Goal: Task Accomplishment & Management: Complete application form

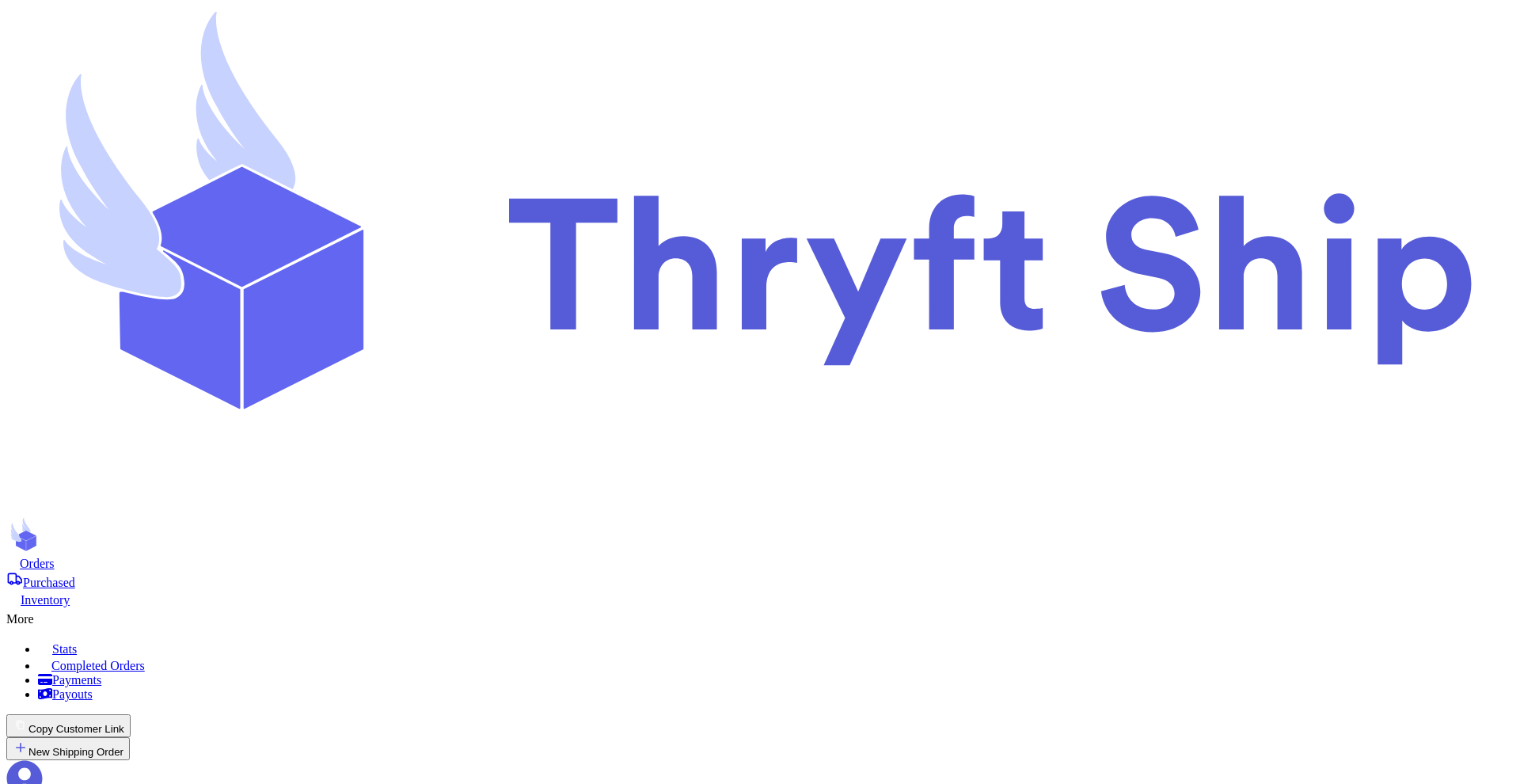
click at [130, 737] on button "New Shipping Order" at bounding box center [68, 748] width 123 height 23
drag, startPoint x: 1170, startPoint y: 144, endPoint x: 930, endPoint y: 133, distance: 240.3
drag, startPoint x: 1006, startPoint y: 328, endPoint x: 1413, endPoint y: 328, distance: 407.0
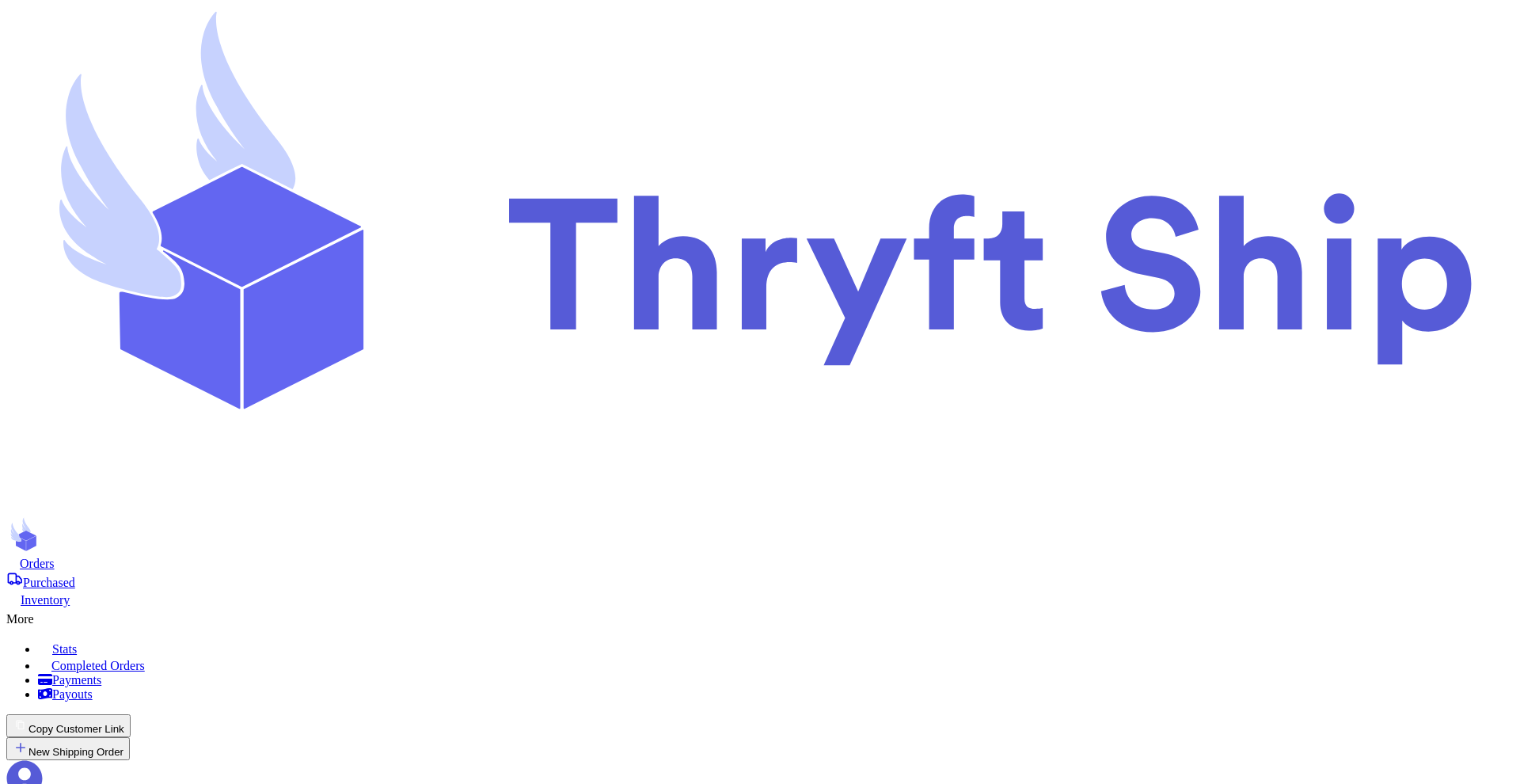
copy p "Choose this option if the customer will pick up their order locally. No shippin…"
checkbox input "true"
type input "test123"
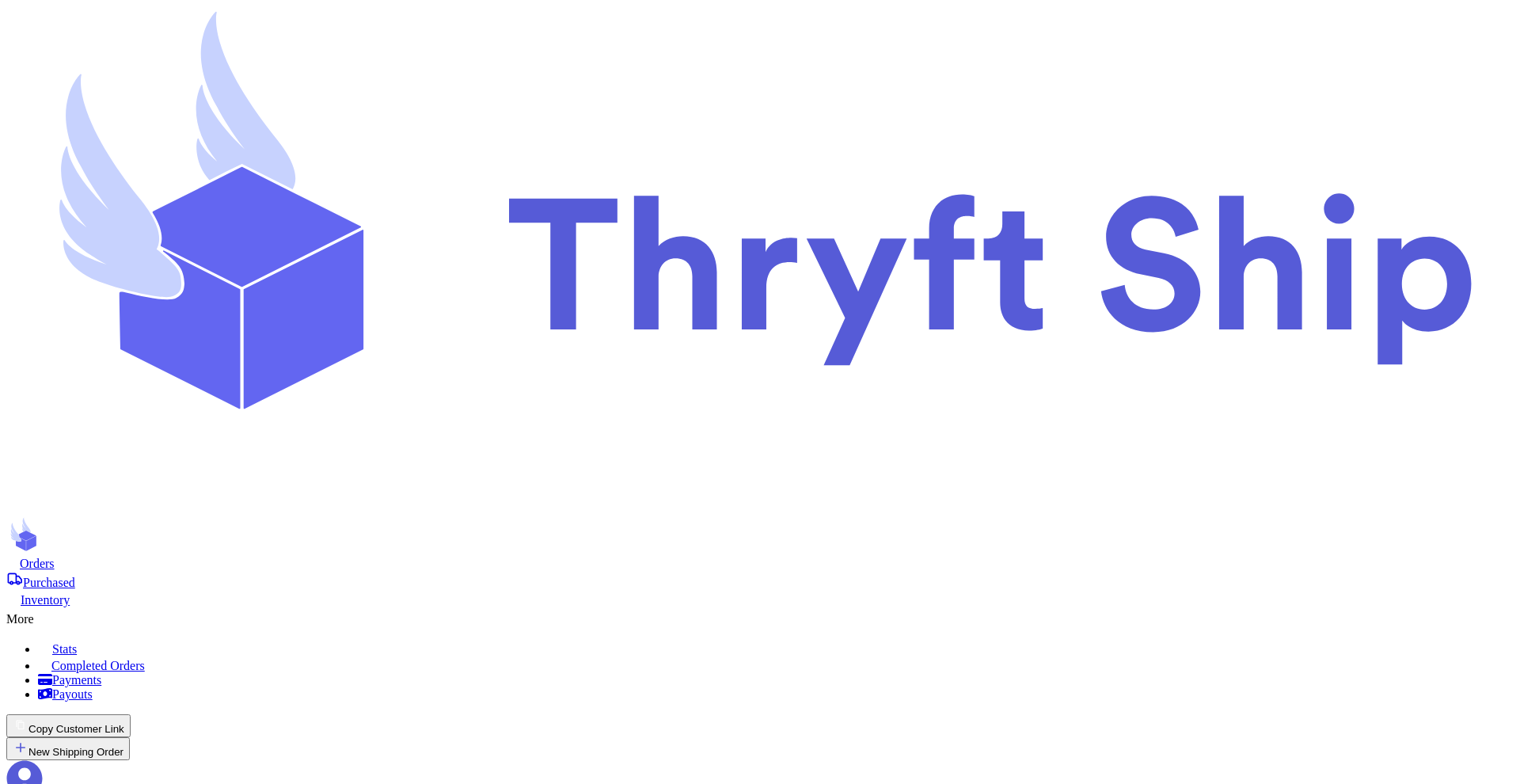
type input "[PERSON_NAME]"
type input "[EMAIL_ADDRESS][DOMAIN_NAME]"
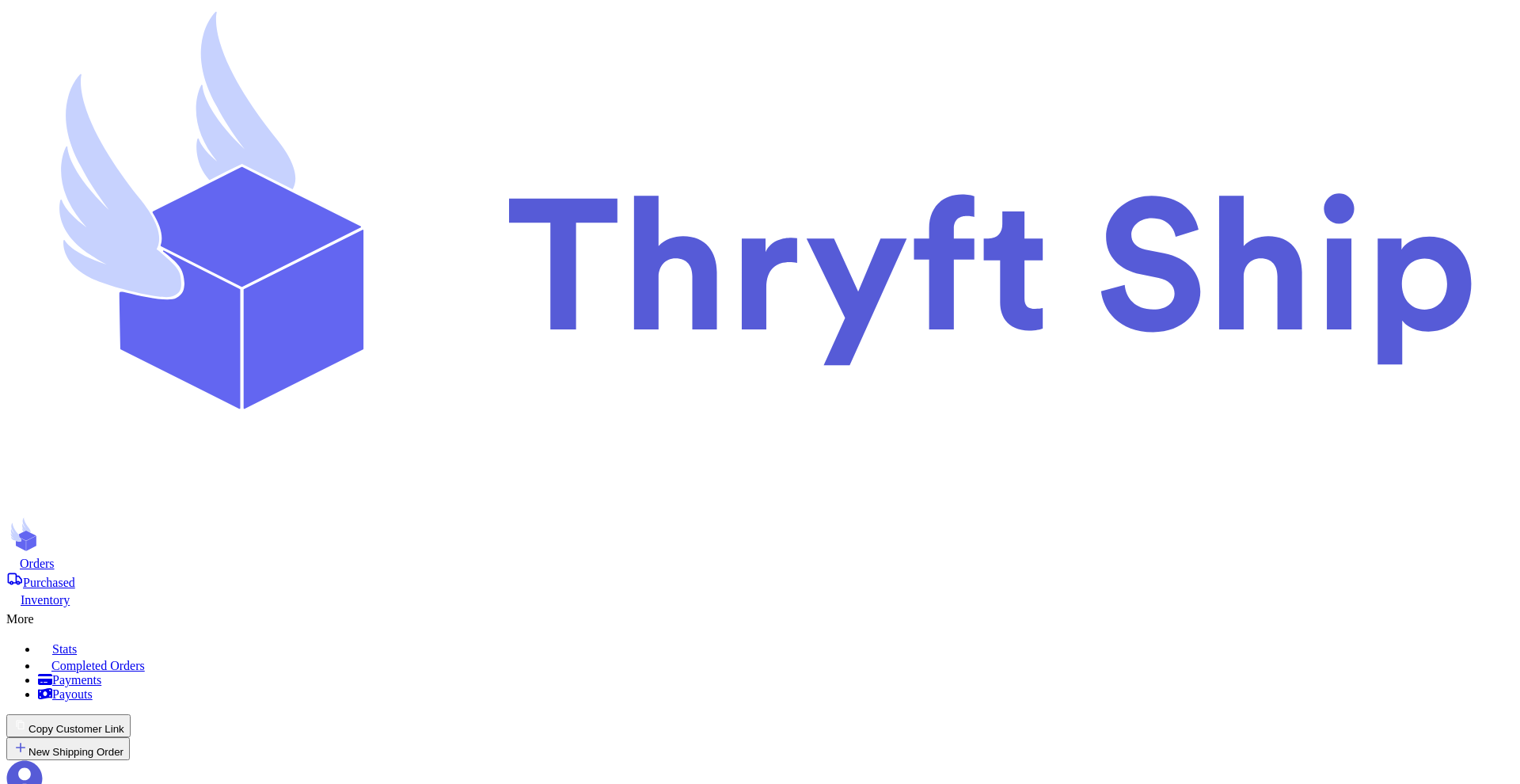
type input "Hat 2"
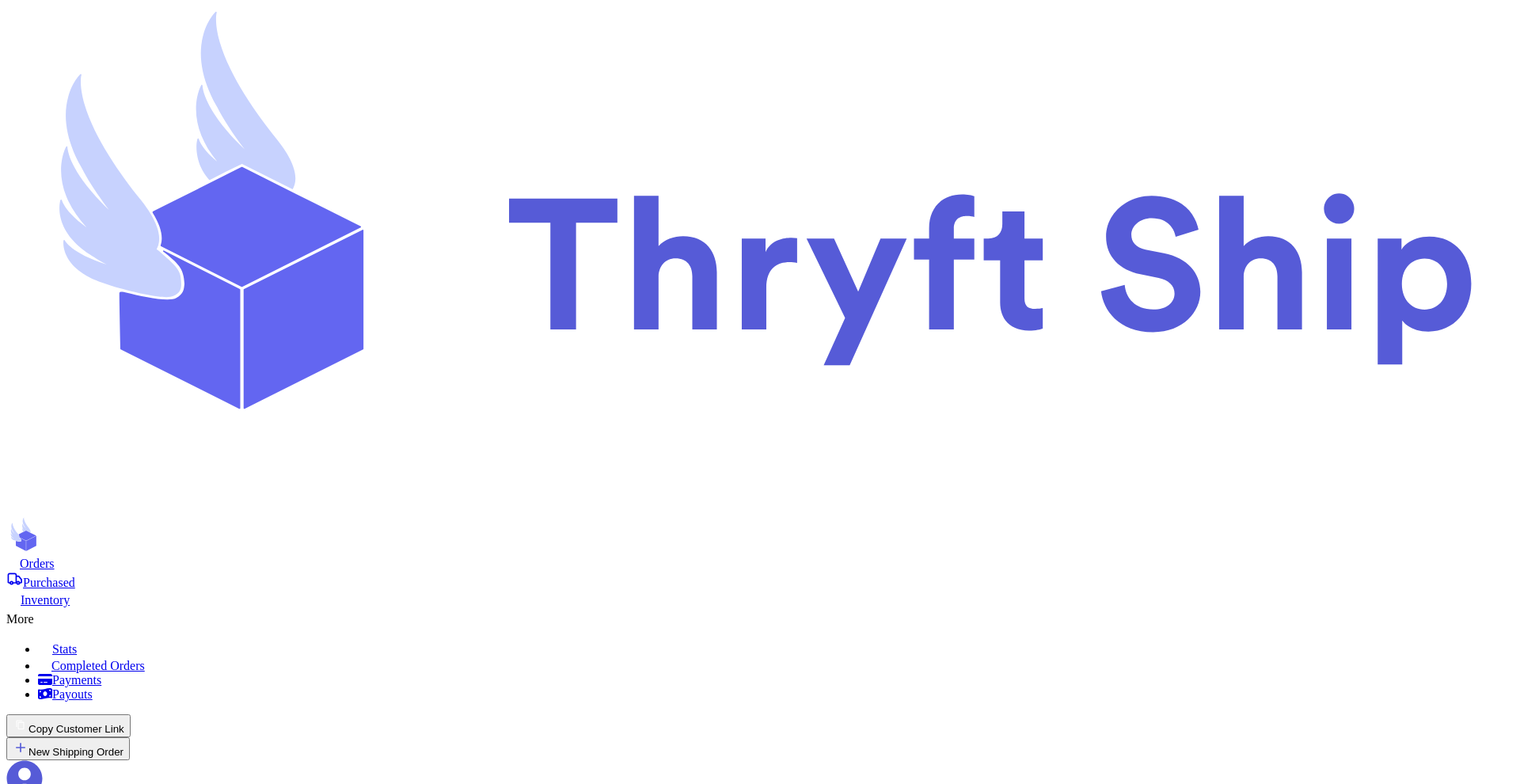
type input "Customer 2 WOOpen"
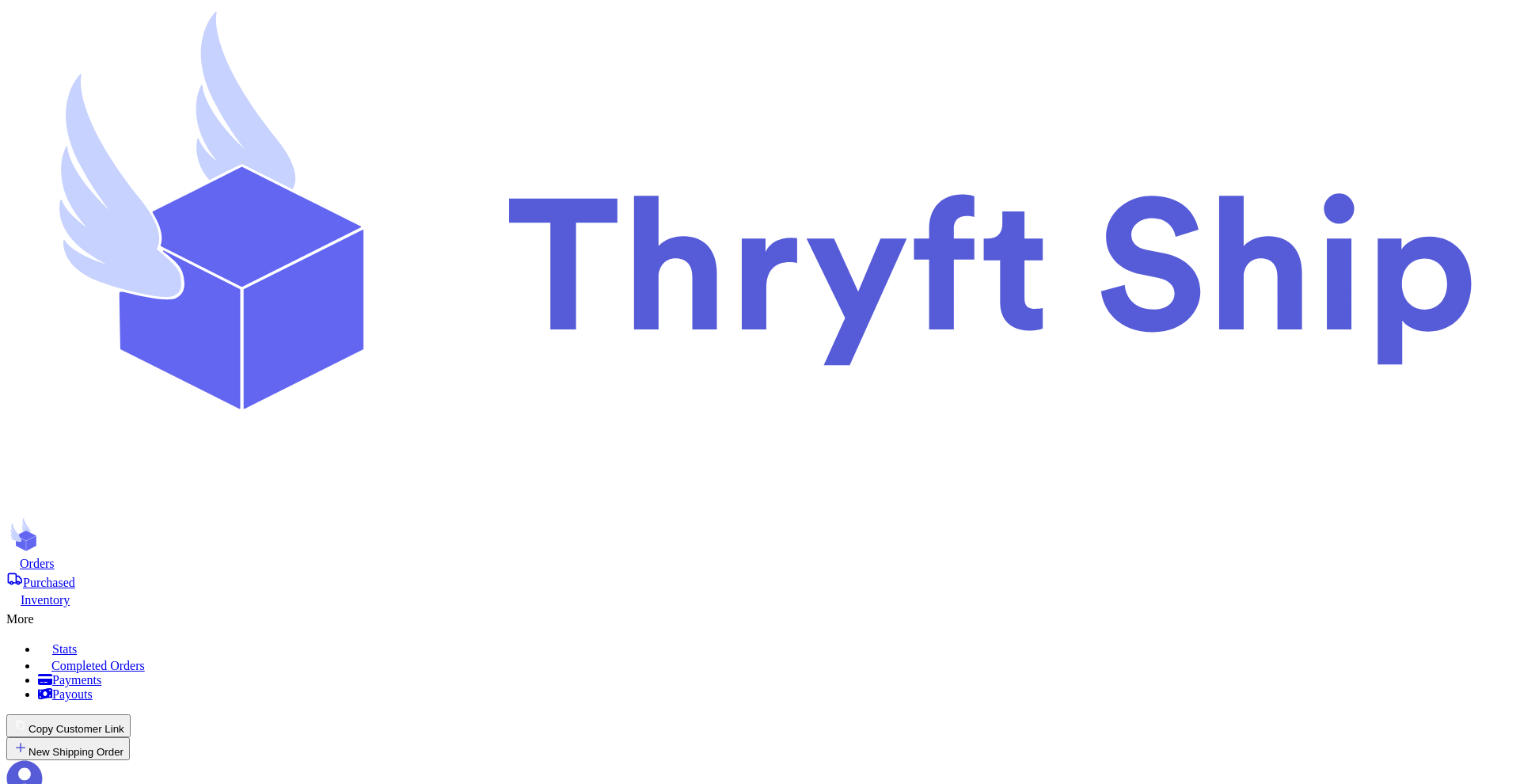
type input "G"
type input "[PERSON_NAME]"
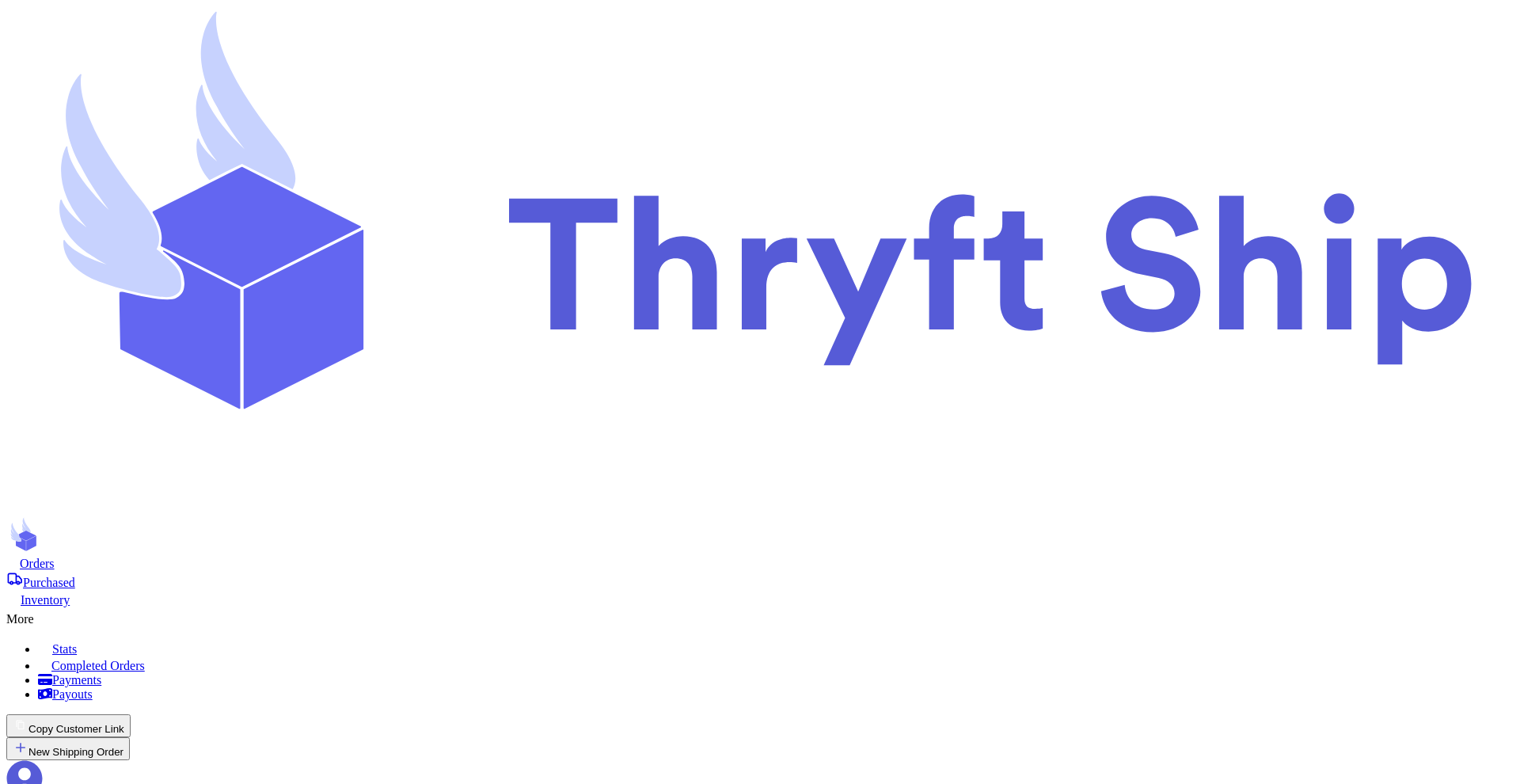
type input "[EMAIL_ADDRESS][DOMAIN_NAME]"
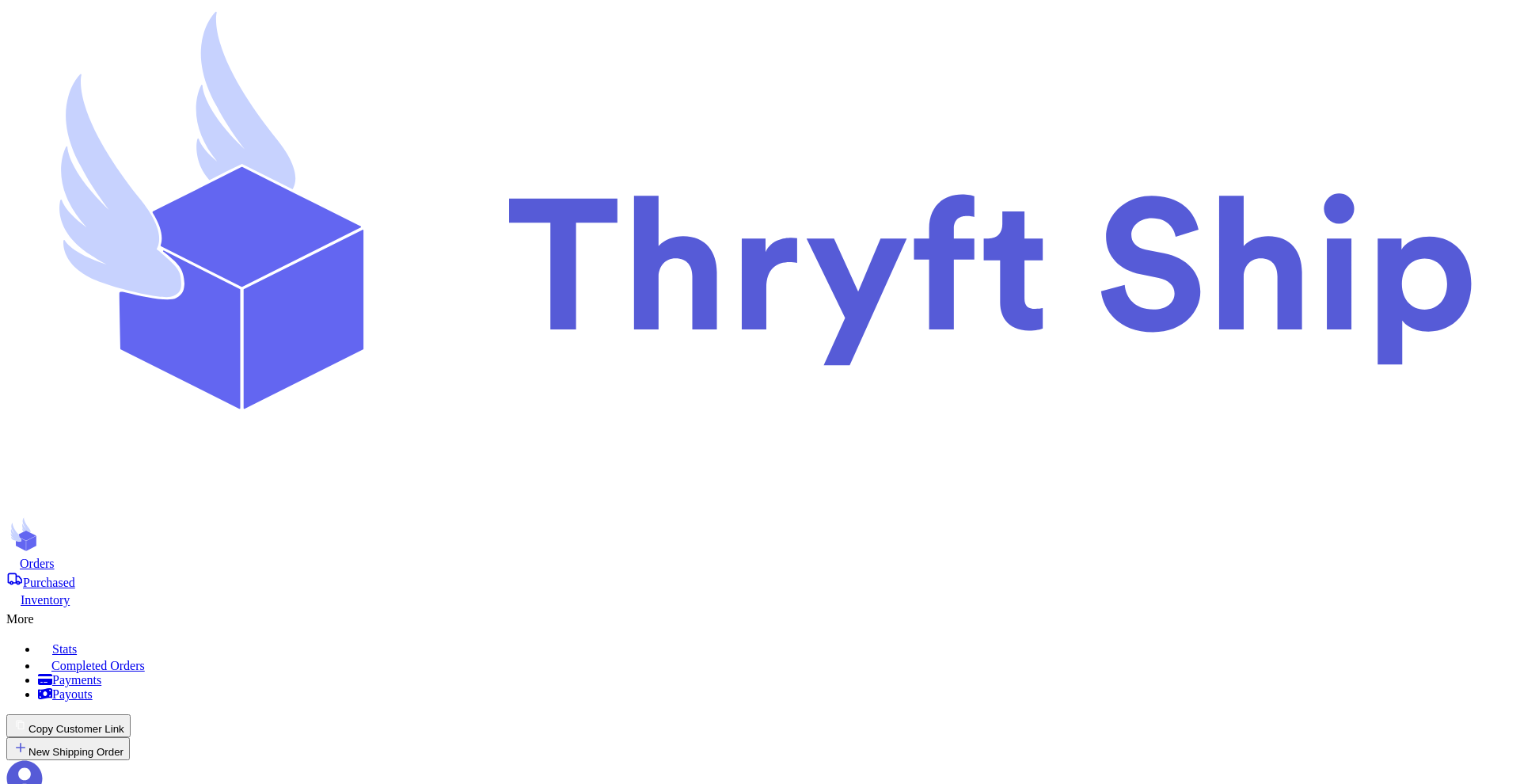
checkbox input "false"
click at [130, 737] on button "New Shipping Order" at bounding box center [68, 748] width 123 height 23
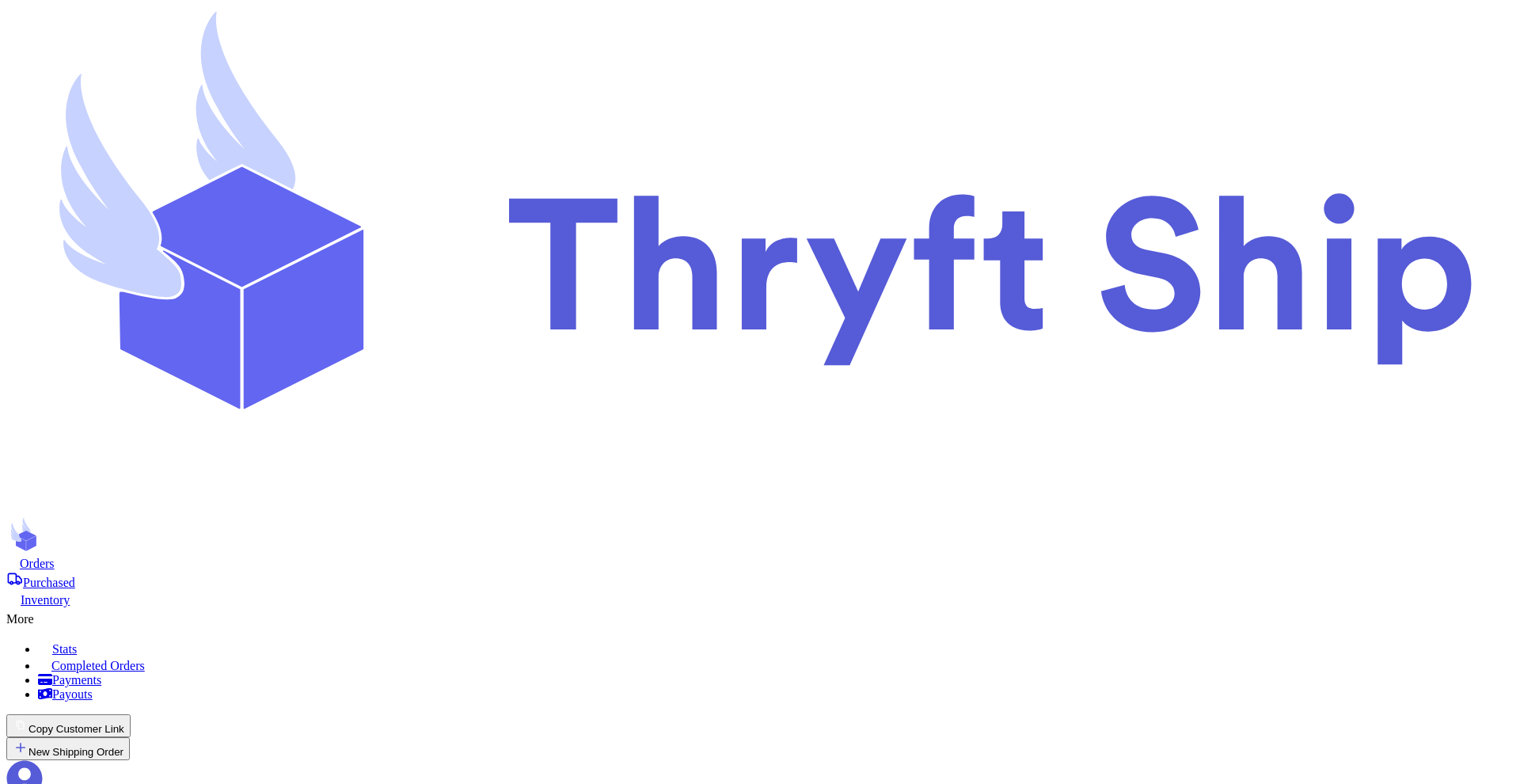
type input "t"
type input "tr"
type input "t"
type input "te"
type input "tes"
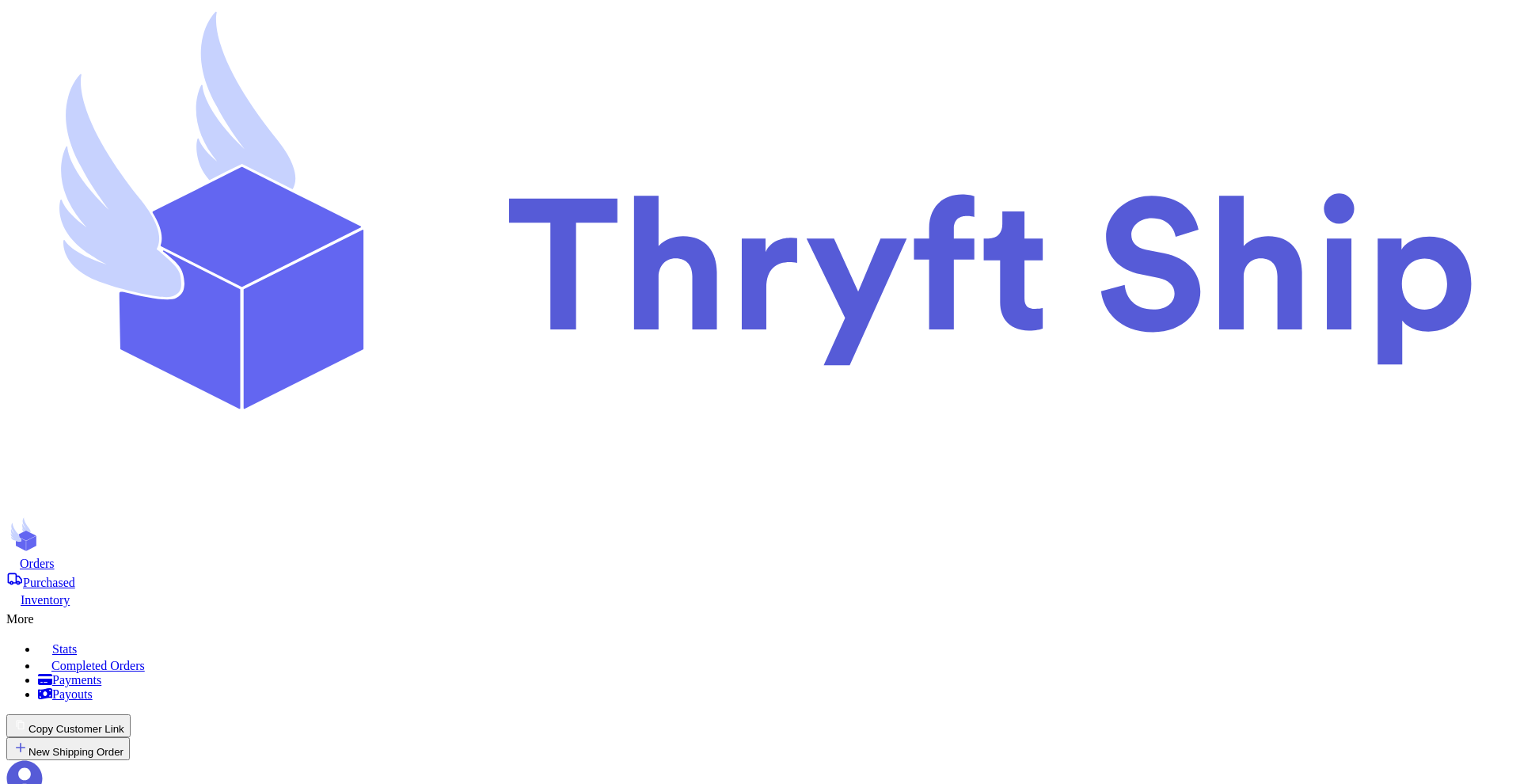
type input "test"
type input "test1"
type input "test10"
type input "test100"
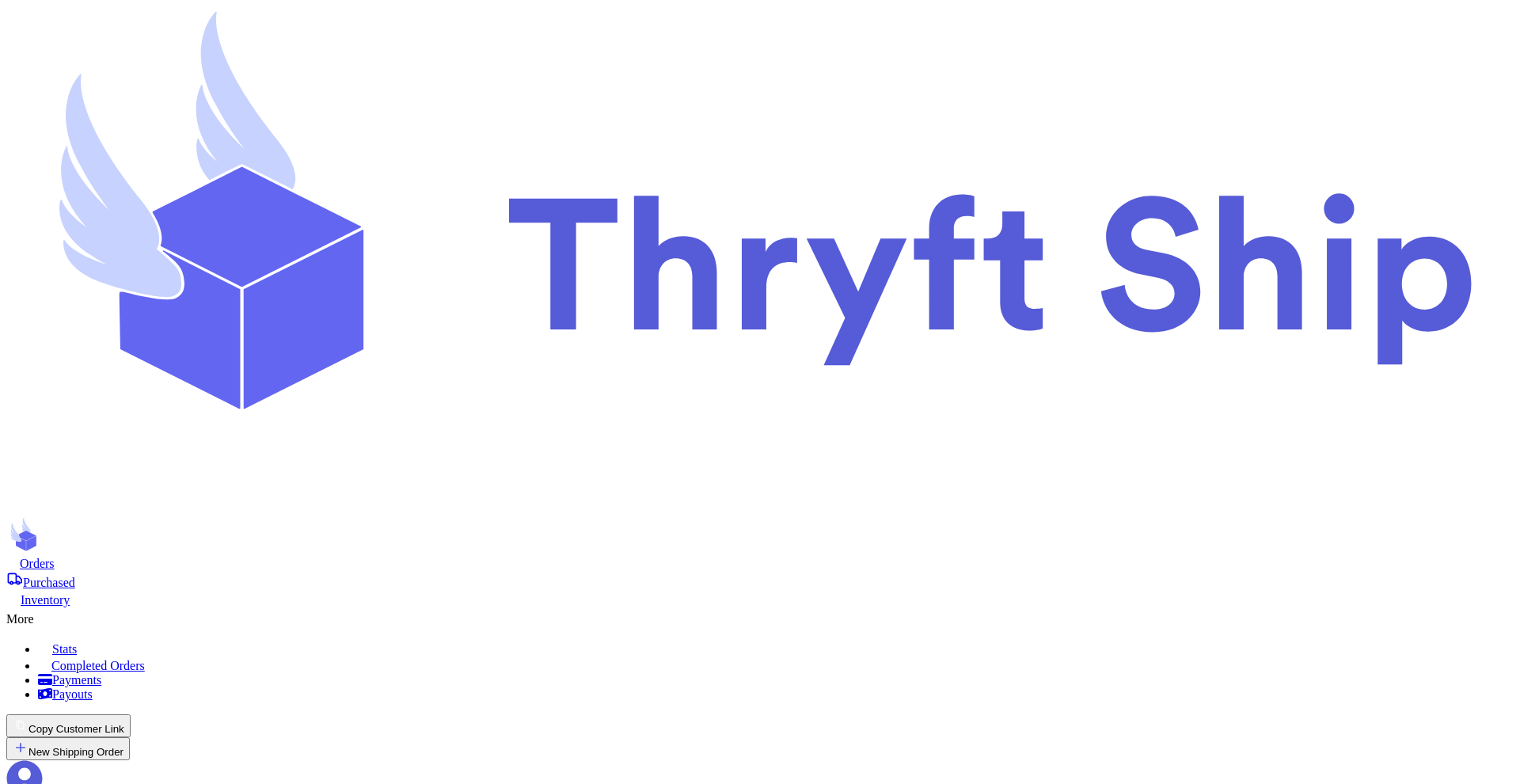
checkbox input "true"
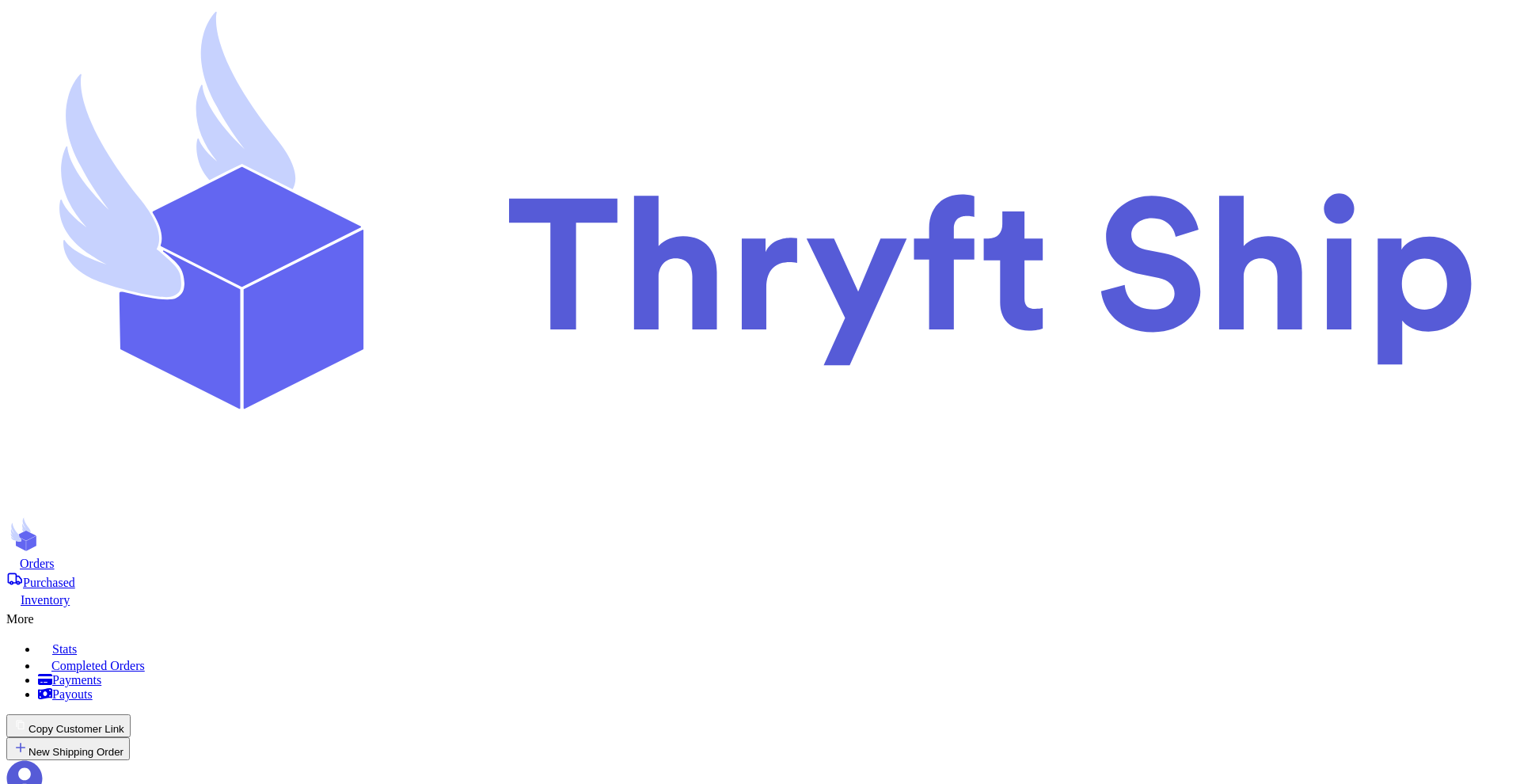
type input "[PERSON_NAME]"
type input "[EMAIL_ADDRESS][DOMAIN_NAME]"
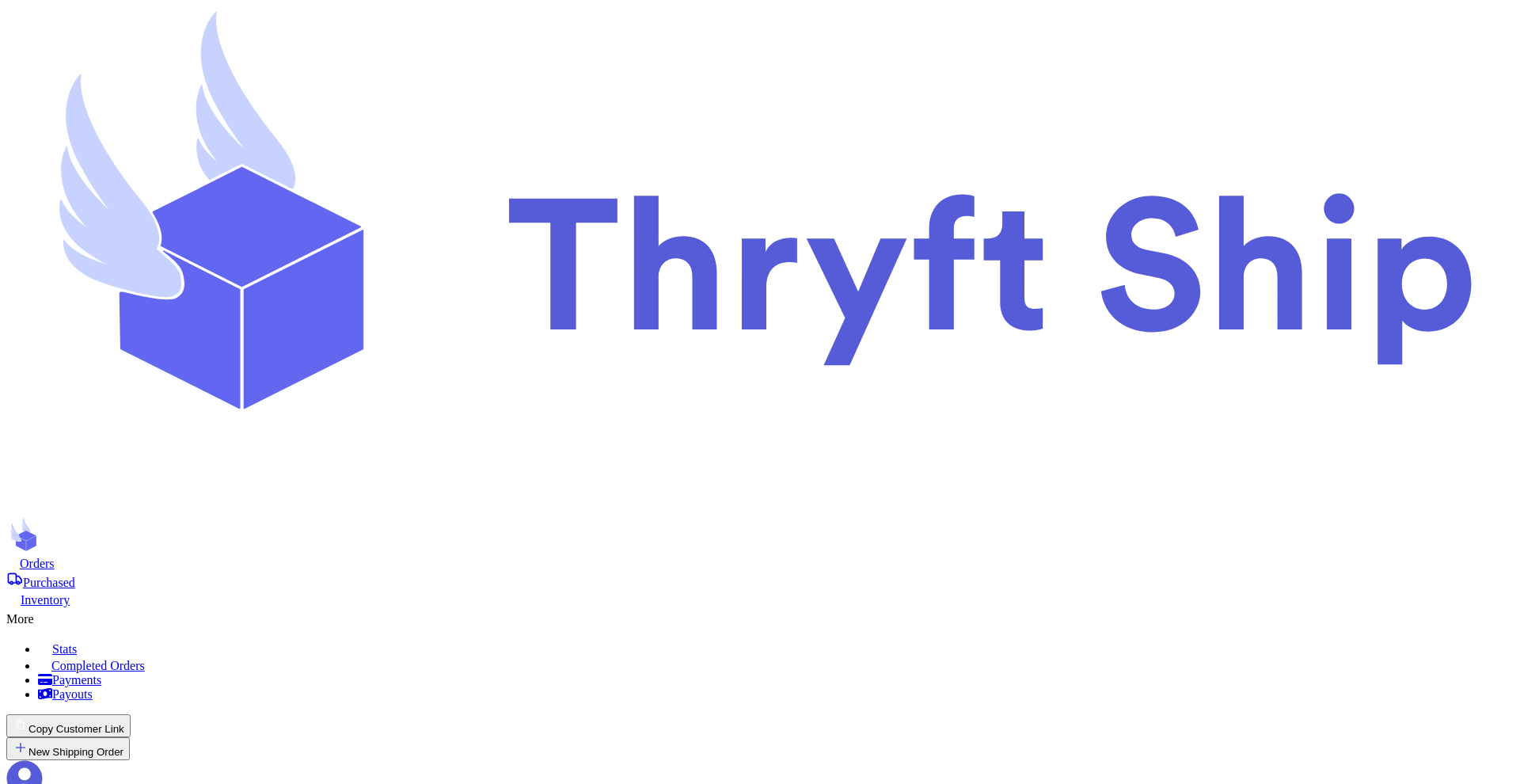
type input "Customer 2 WOOpen"
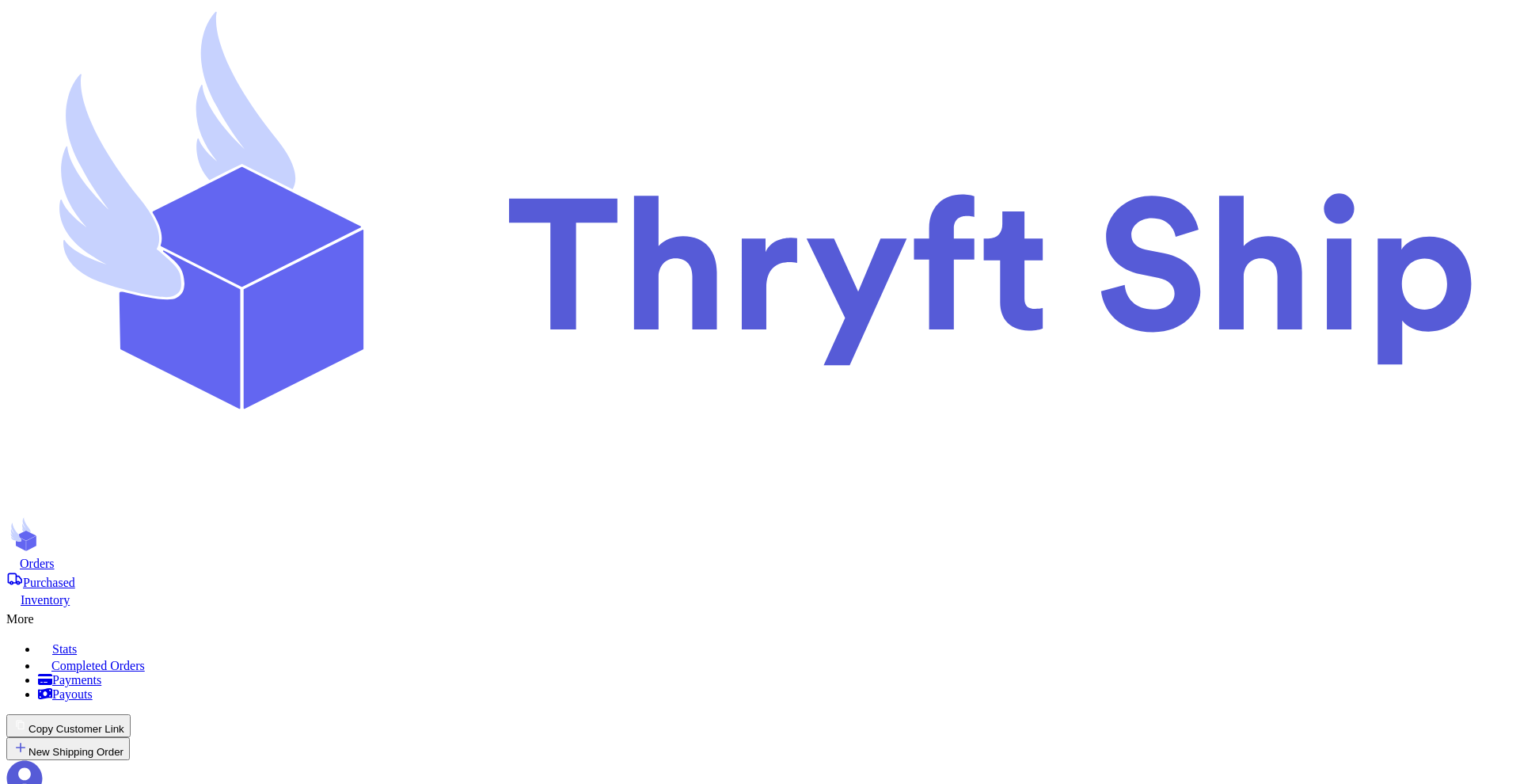
scroll to position [0, 0]
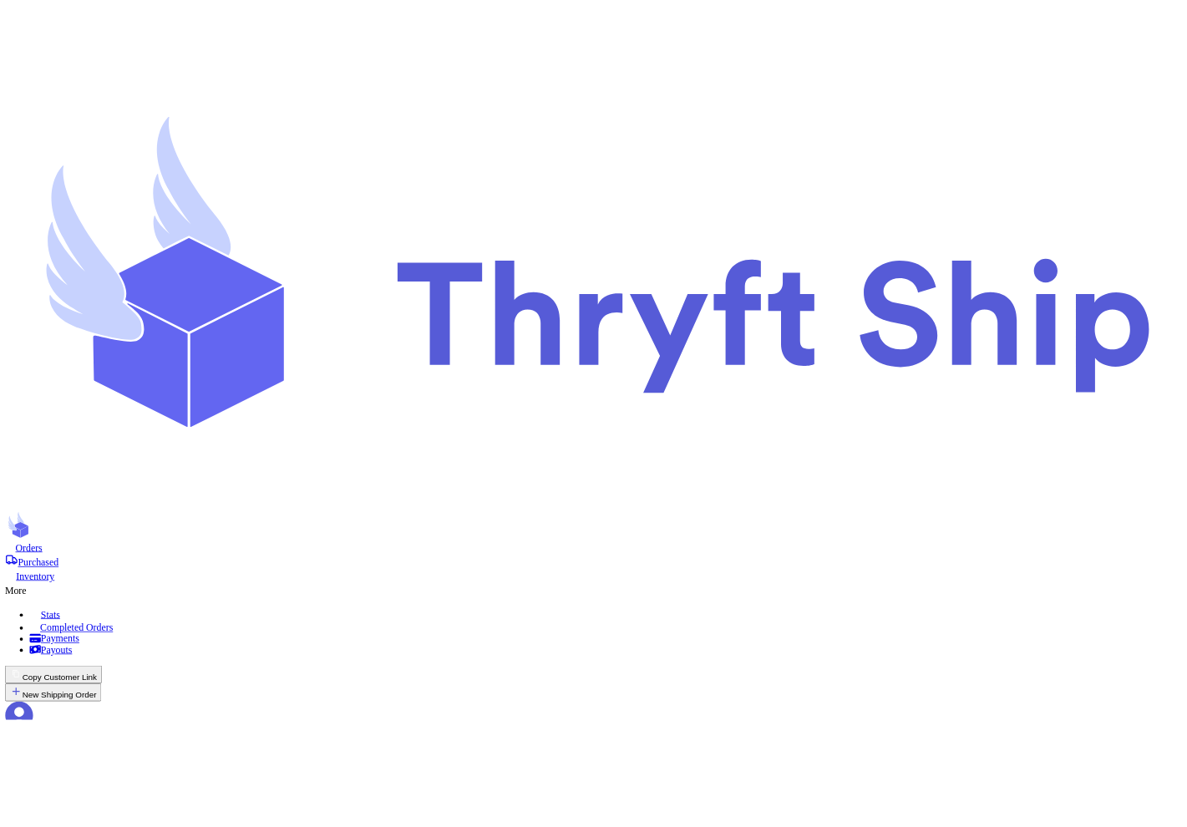
scroll to position [98, 0]
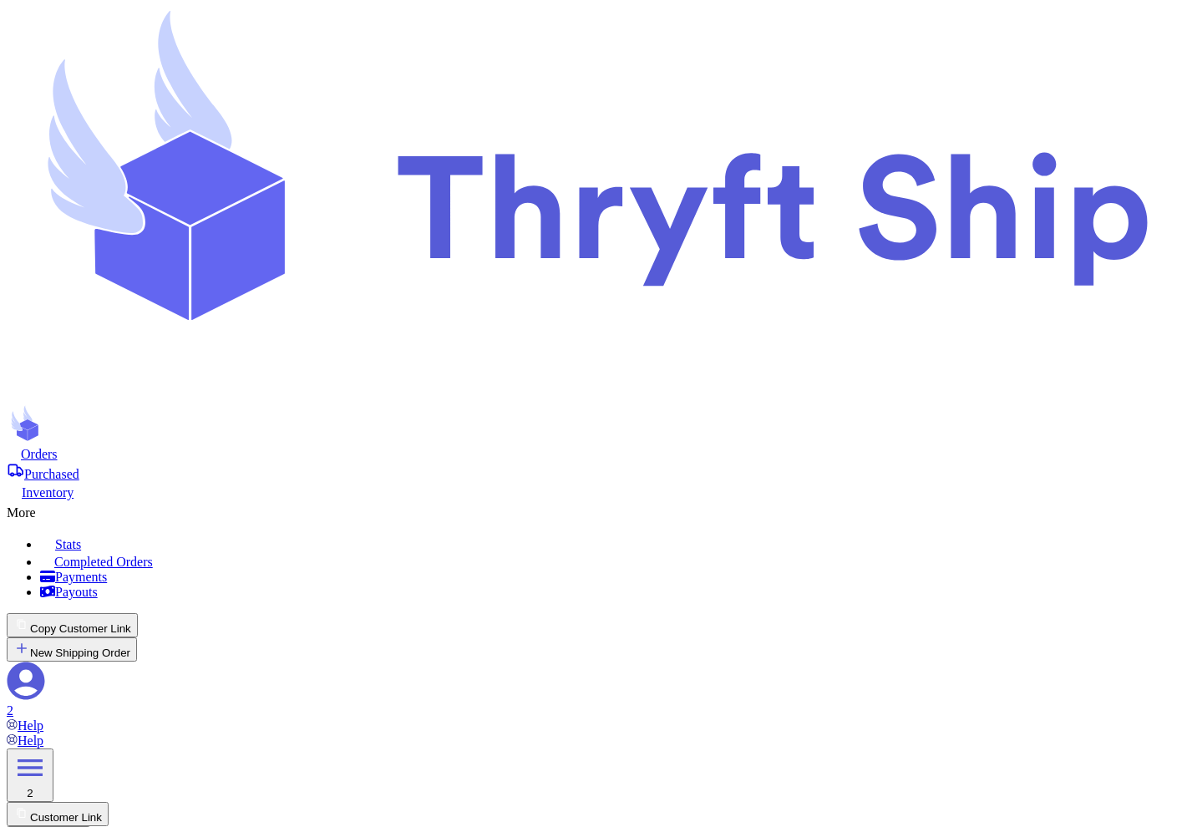
click at [137, 637] on button "New Shipping Order" at bounding box center [72, 649] width 130 height 24
type input "t"
type input "te"
type input "tes"
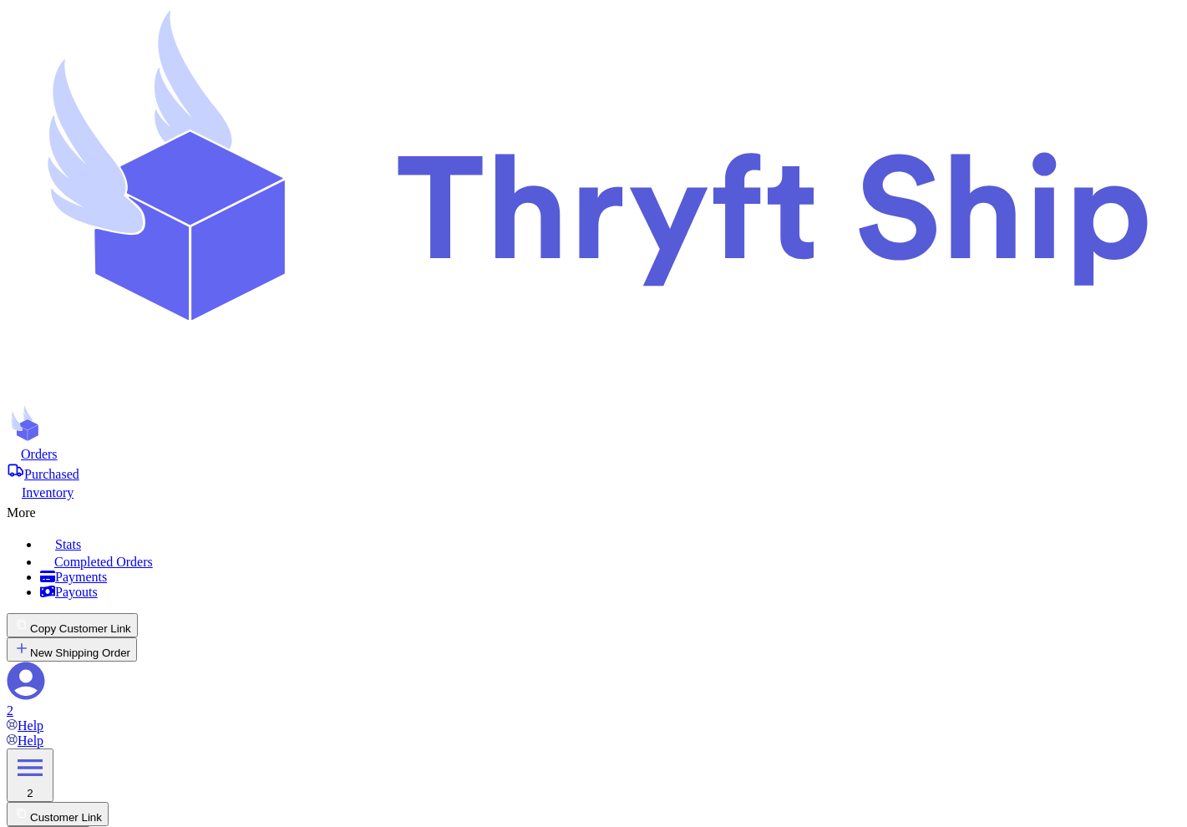
type input "test"
type input "test1"
type input "test10"
type input "test100"
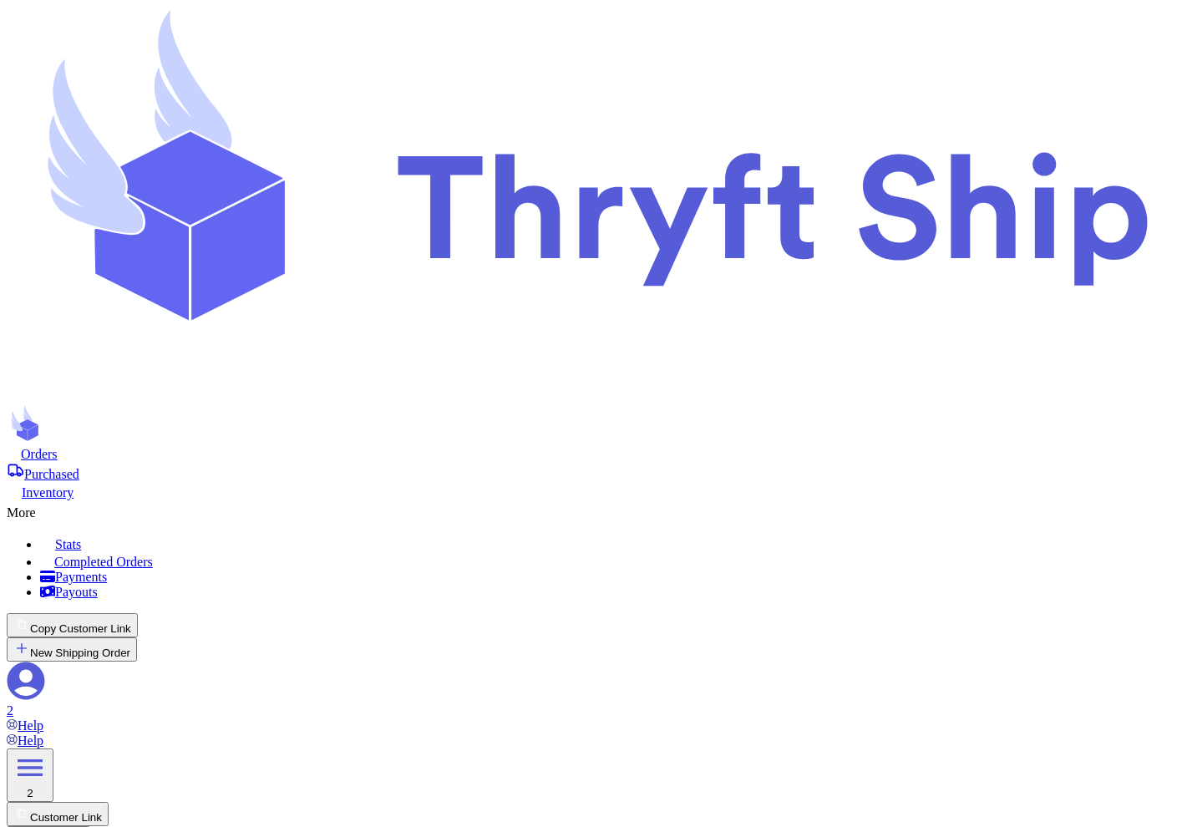
checkbox input "true"
type input "[PERSON_NAME]"
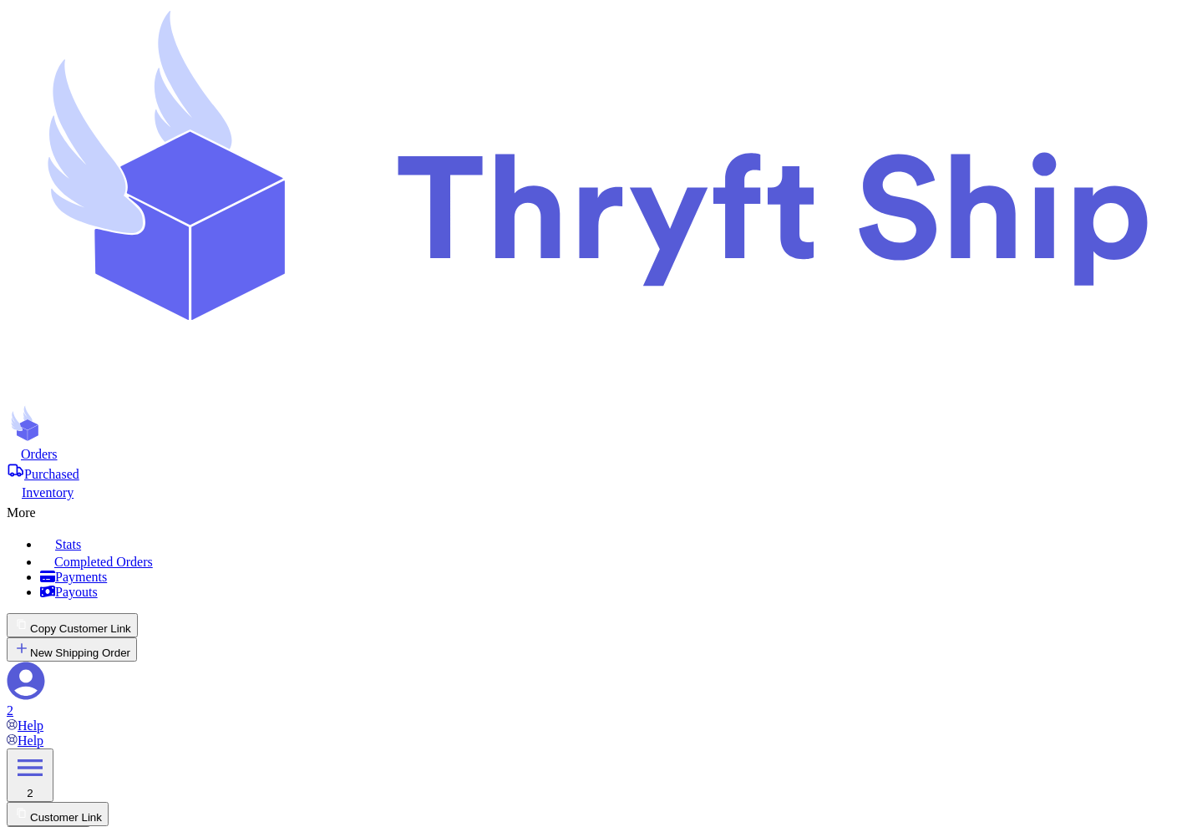
type input "Customer 2 WOOpen"
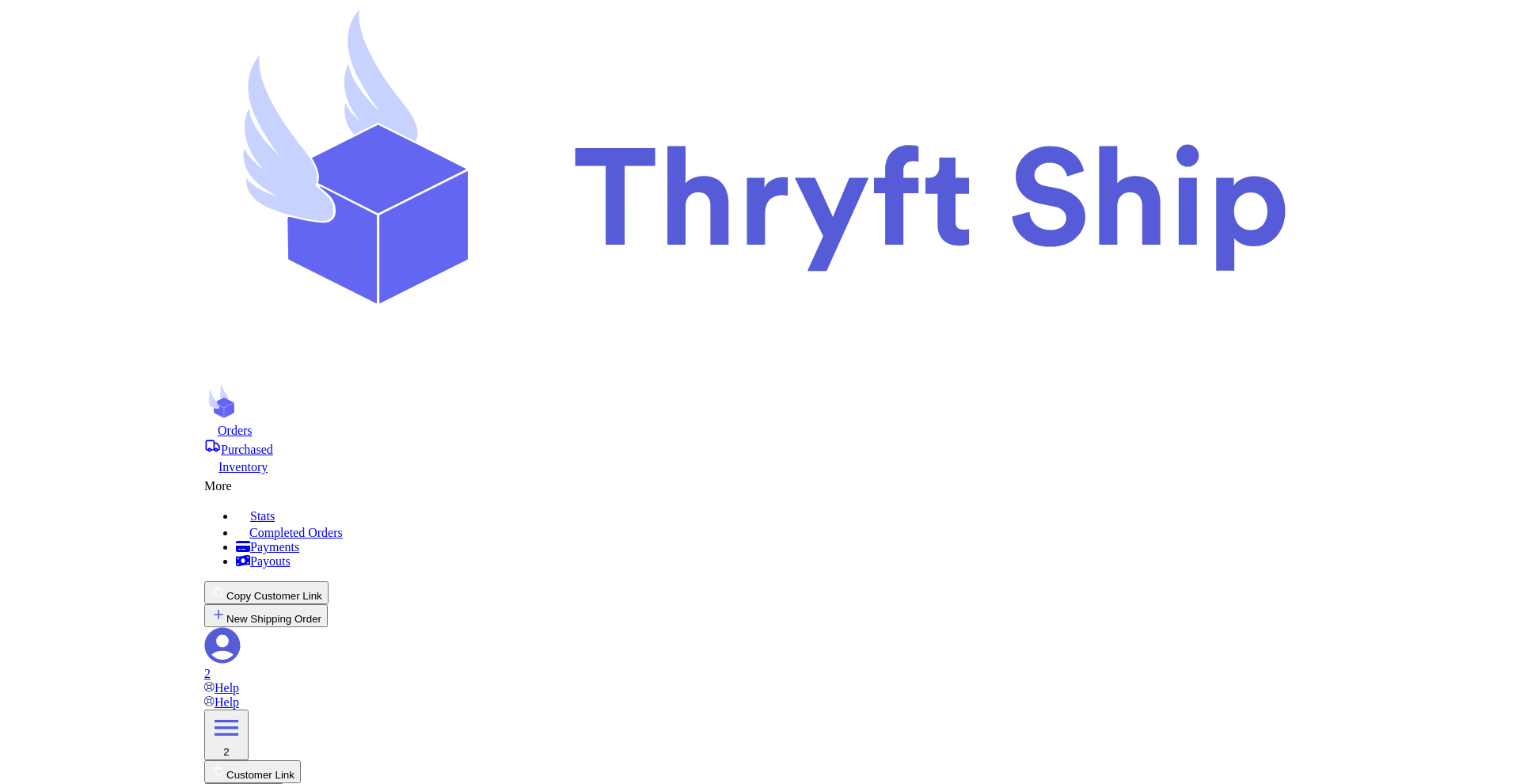
scroll to position [0, 0]
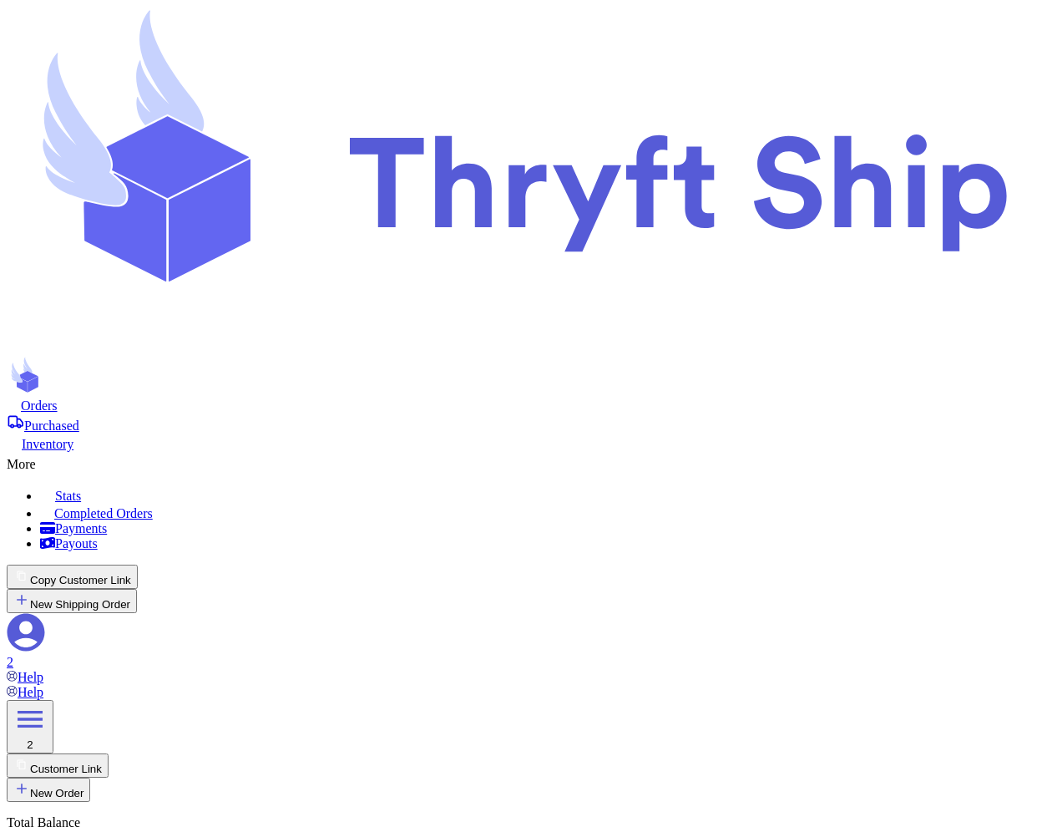
click at [583, 452] on div "More" at bounding box center [521, 462] width 1029 height 20
click at [153, 506] on span "Completed Orders" at bounding box center [103, 513] width 99 height 14
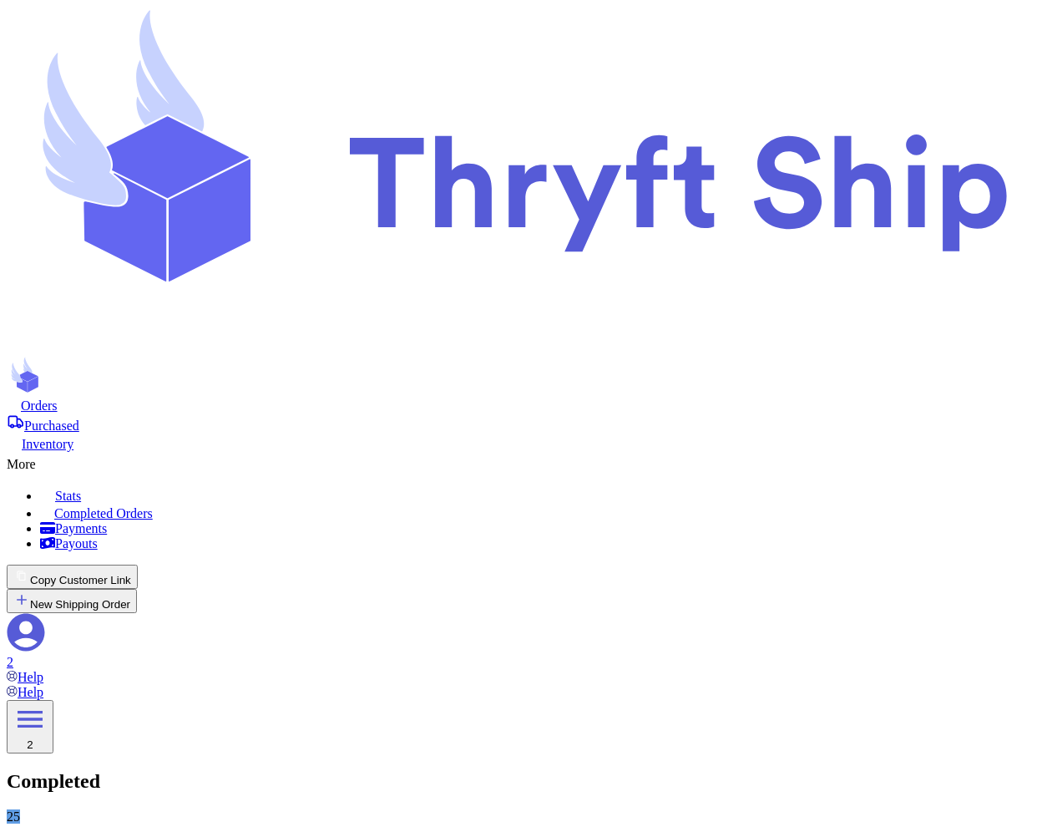
click at [58, 398] on span "Orders" at bounding box center [39, 405] width 37 height 14
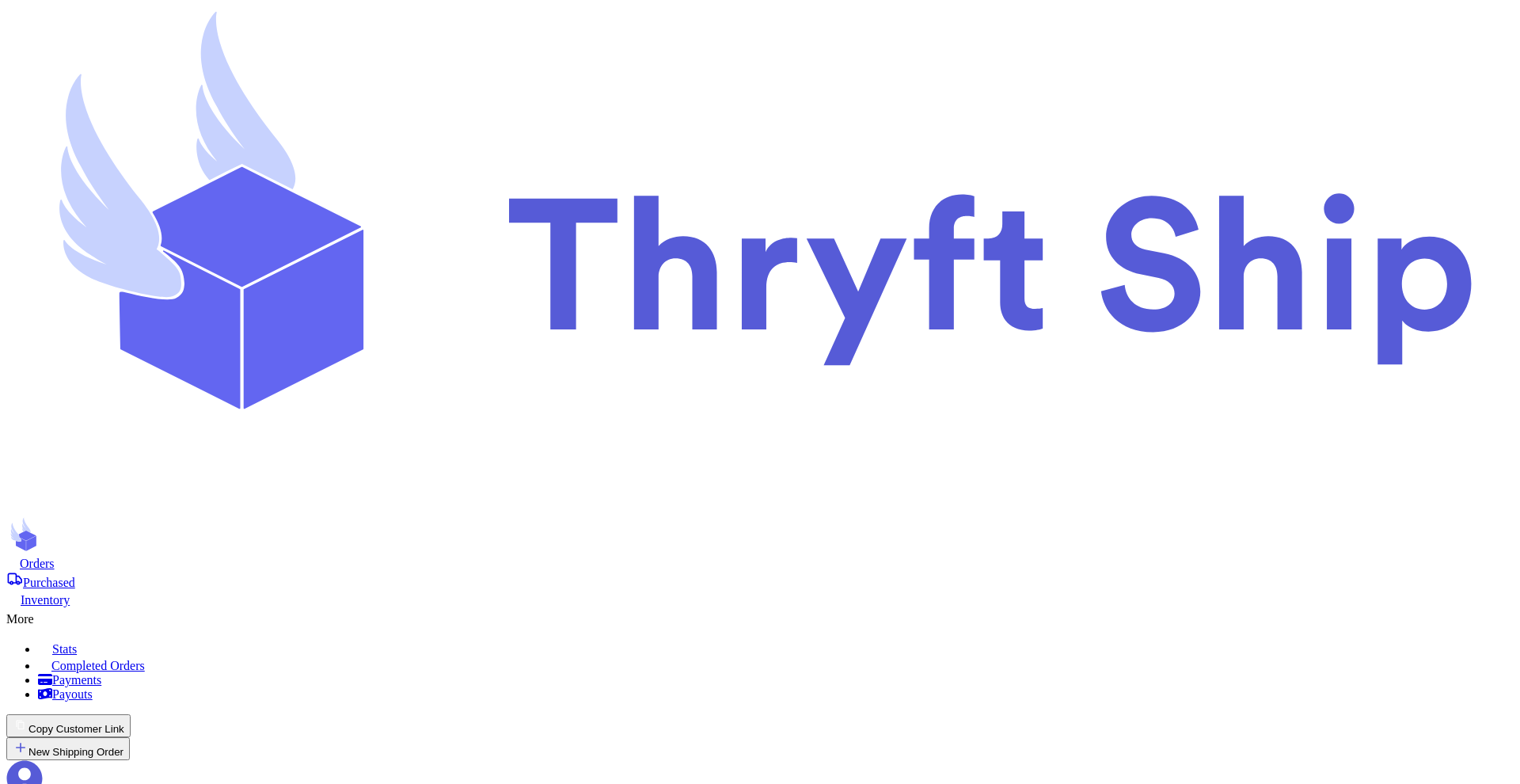
click at [130, 737] on button "New Shipping Order" at bounding box center [68, 748] width 123 height 23
type input "T"
type input "Te"
type input "Tes"
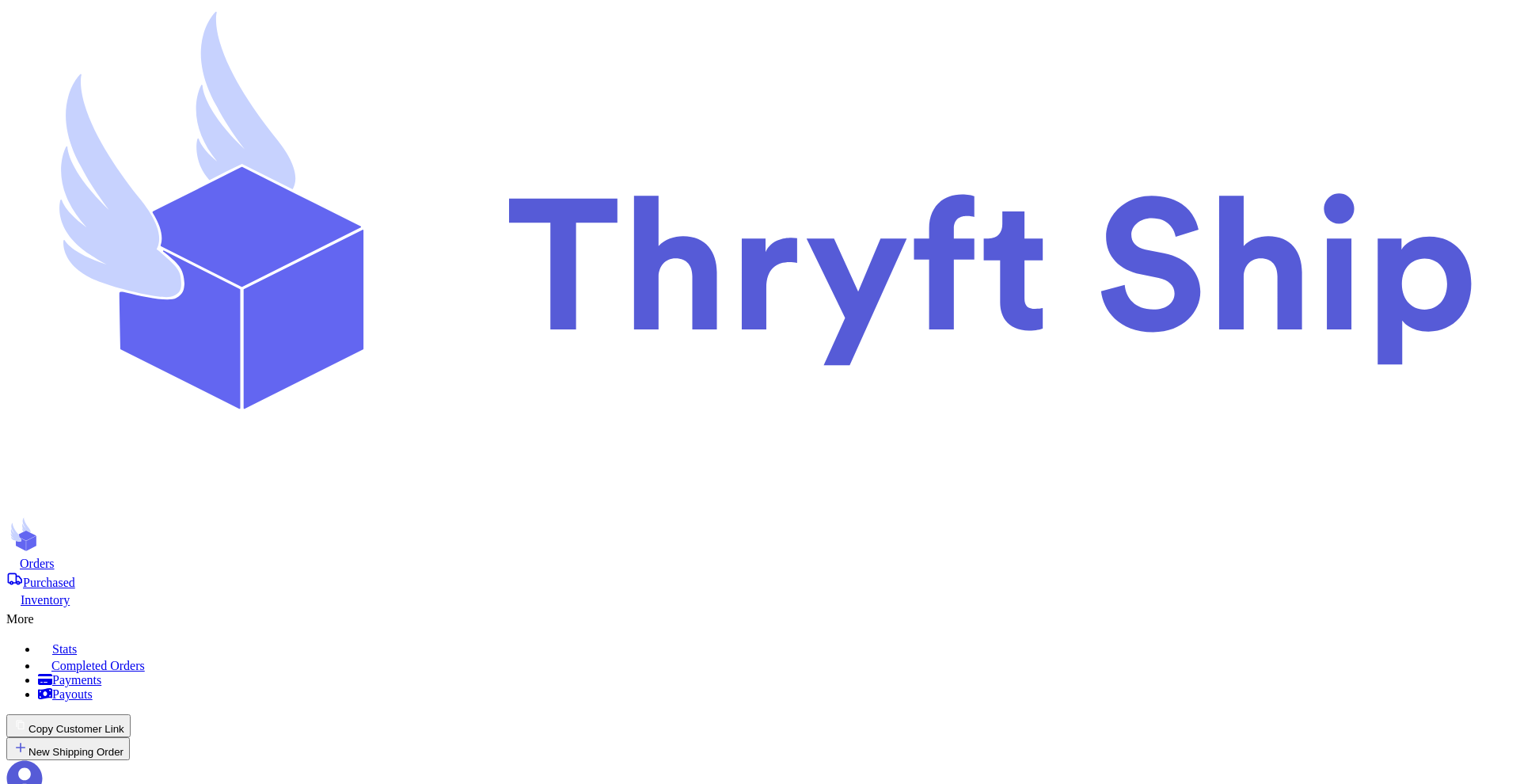
type input "Tes2"
type input "Tes20"
type input "Tes200"
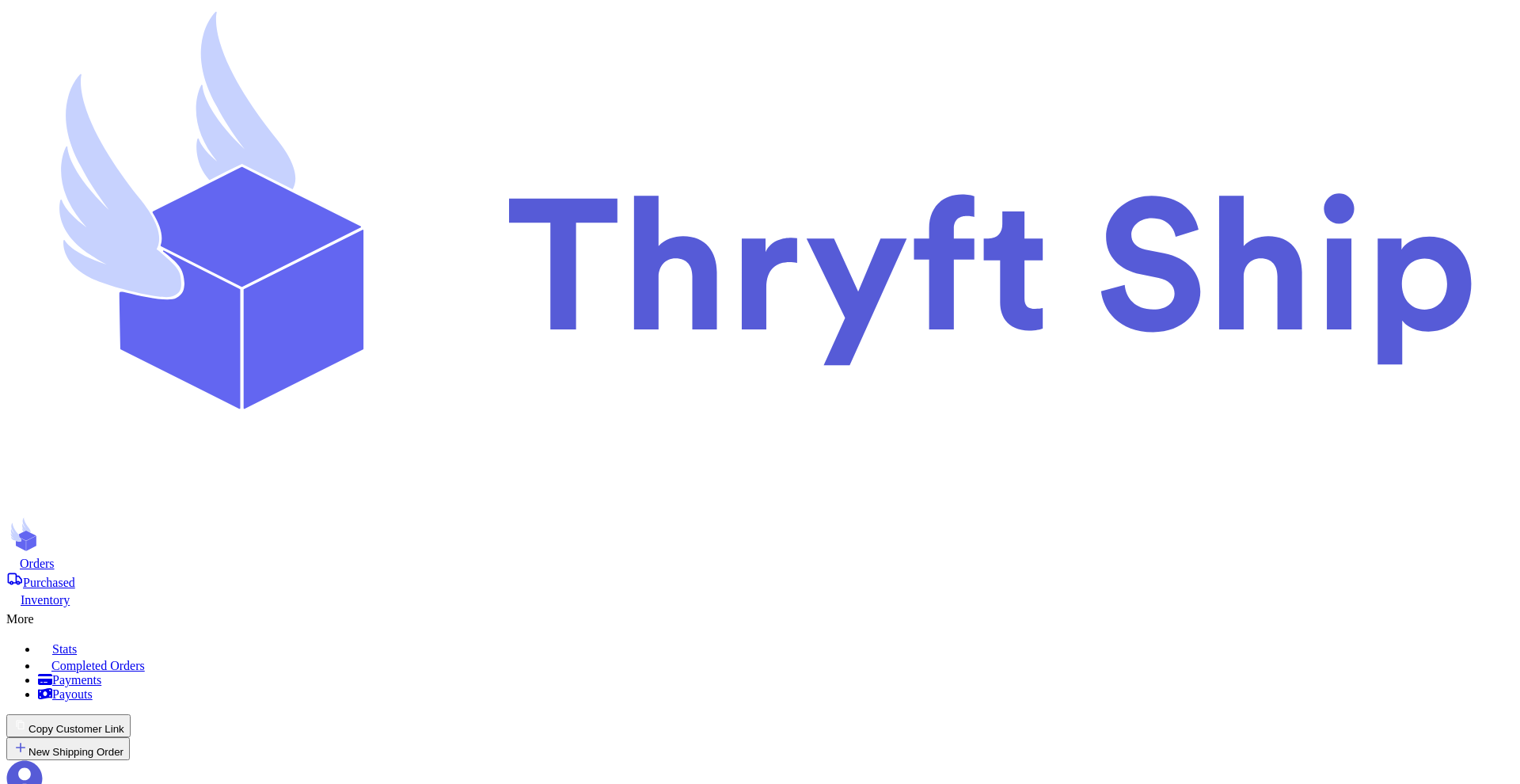
type input "Test200"
checkbox input "true"
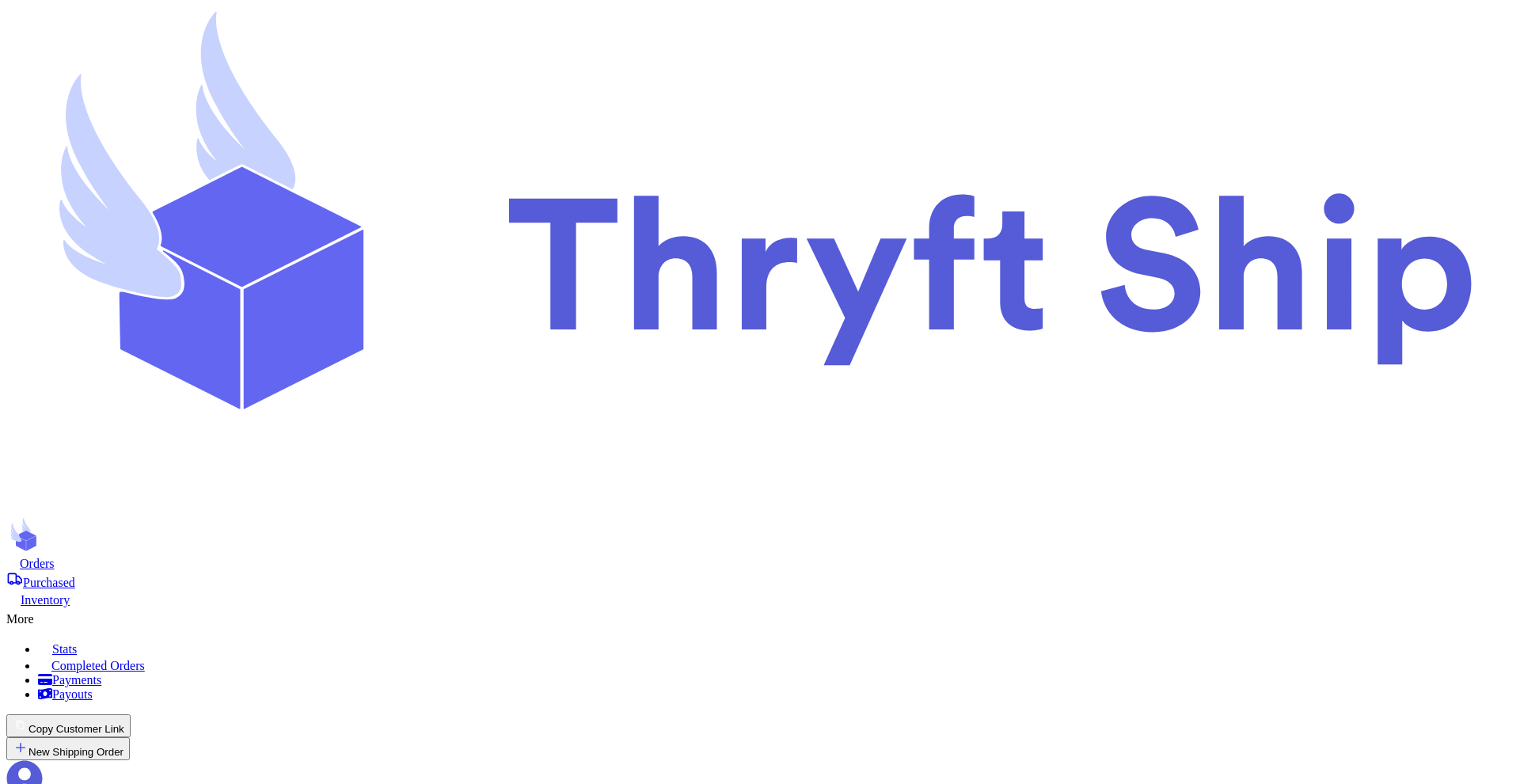
type input "[PERSON_NAME]"
type input "[EMAIL_ADDRESS][DOMAIN_NAME]"
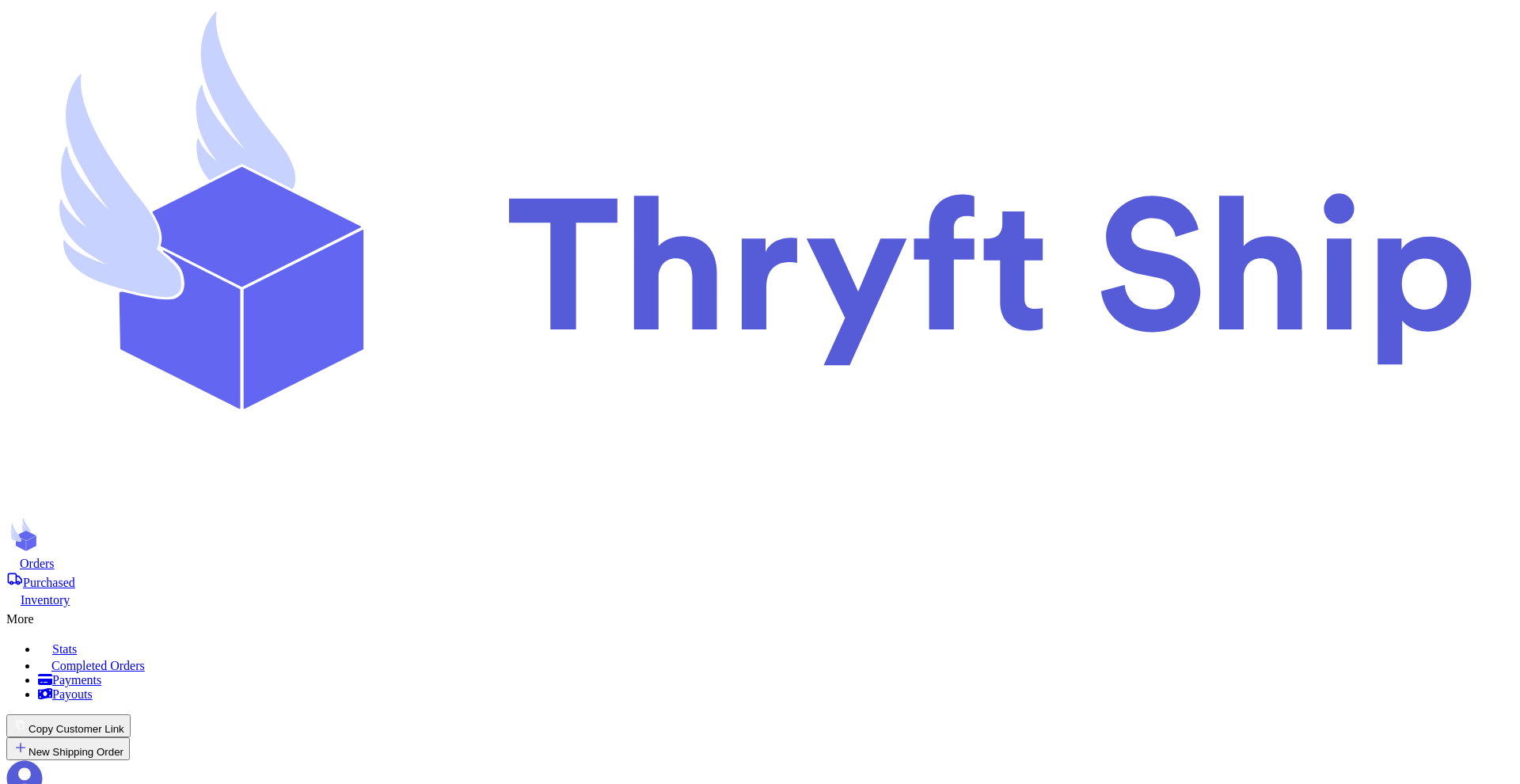
type input "Customer 2 WOOpen"
click at [1064, 607] on div "More" at bounding box center [760, 616] width 1508 height 19
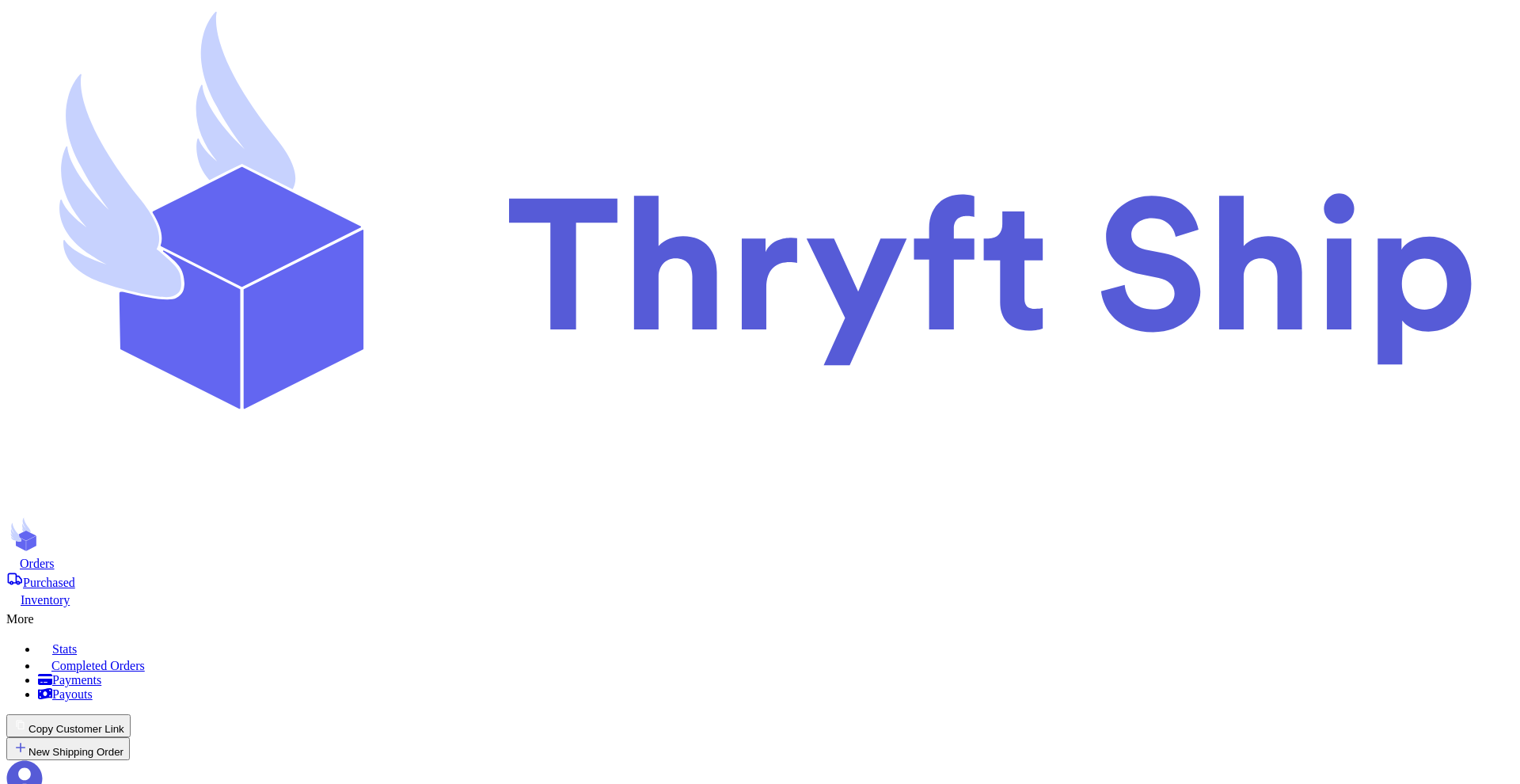
click at [145, 659] on span "Completed Orders" at bounding box center [98, 665] width 94 height 13
